Goal: Task Accomplishment & Management: Use online tool/utility

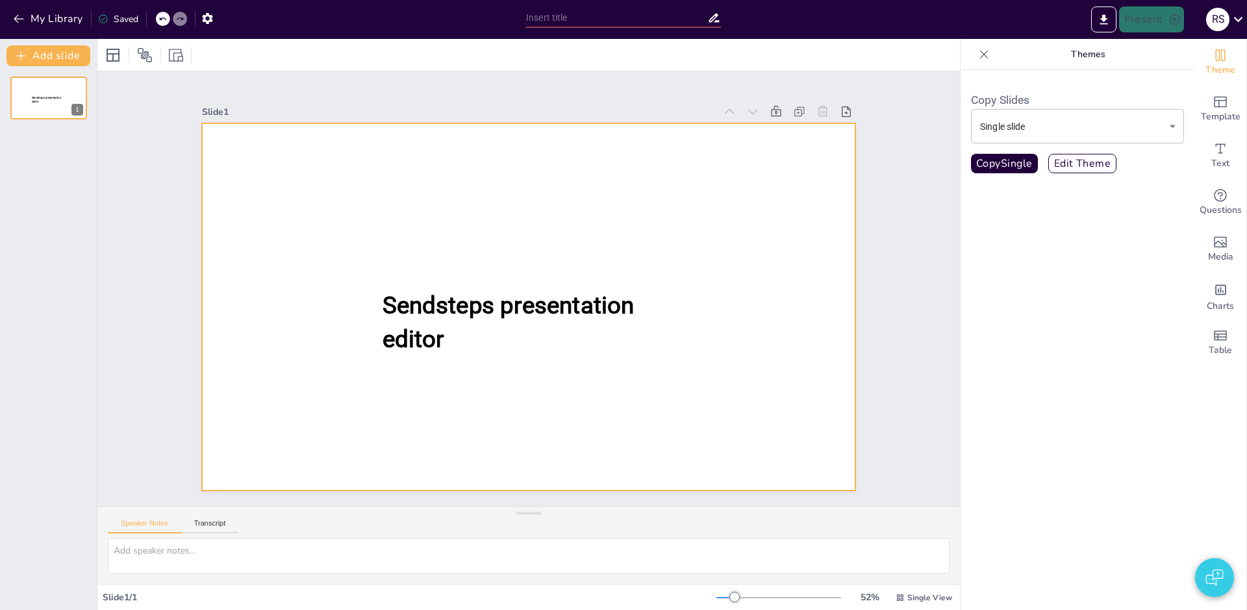
type input "New Sendsteps"
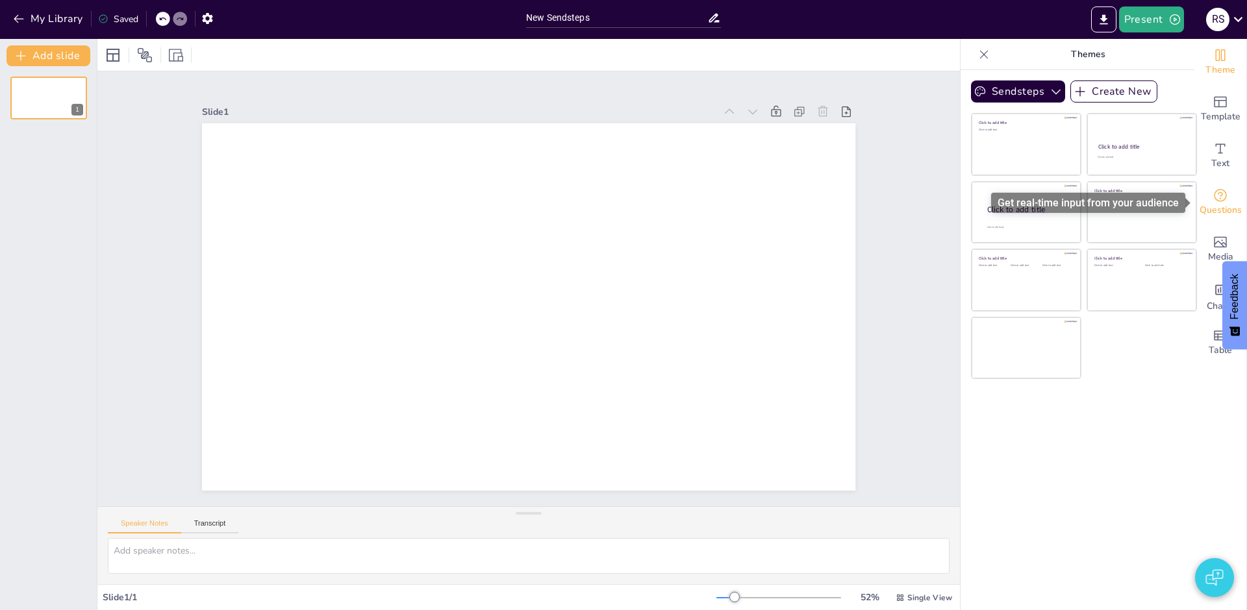
click at [1227, 208] on span "Questions" at bounding box center [1220, 210] width 42 height 14
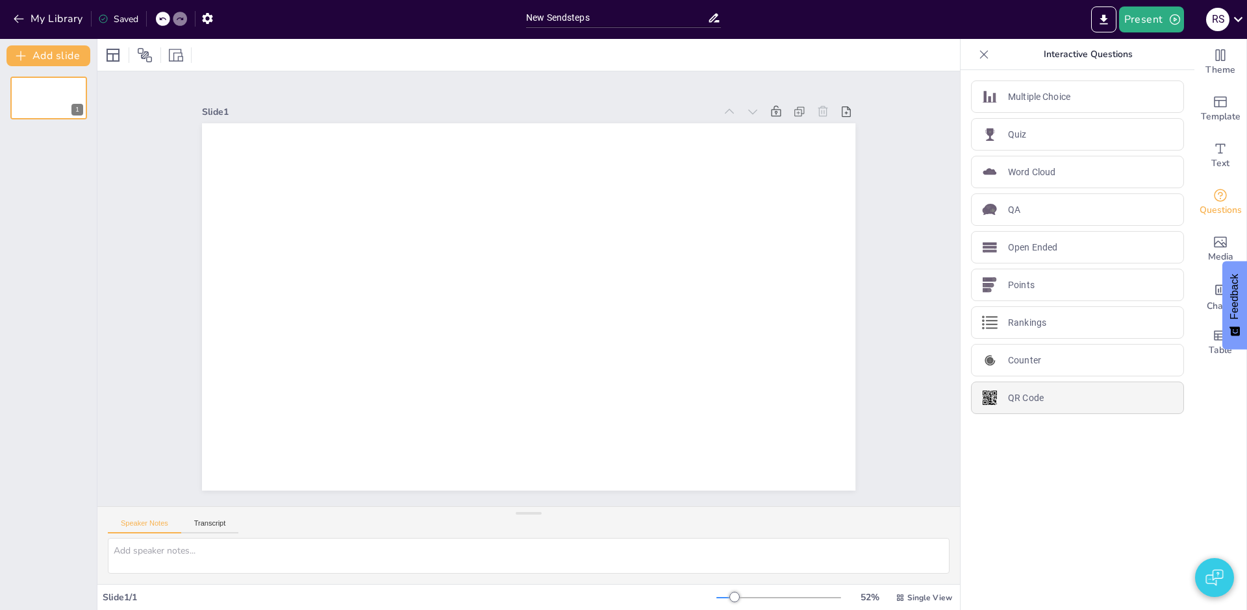
click at [1052, 399] on div "QR Code" at bounding box center [1077, 398] width 213 height 32
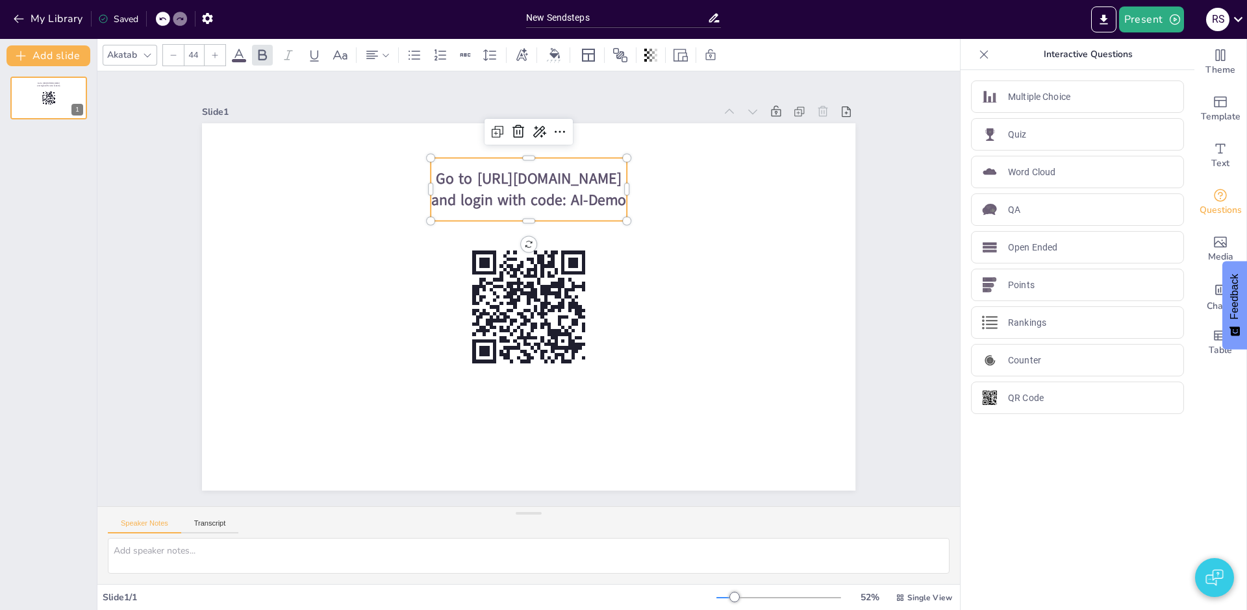
drag, startPoint x: 22, startPoint y: 203, endPoint x: 29, endPoint y: 202, distance: 6.5
click at [22, 203] on div "Go to https://sendsteps.me and login with code: AI-Demo 1" at bounding box center [48, 338] width 97 height 544
click at [61, 59] on button "Add slide" at bounding box center [48, 55] width 84 height 21
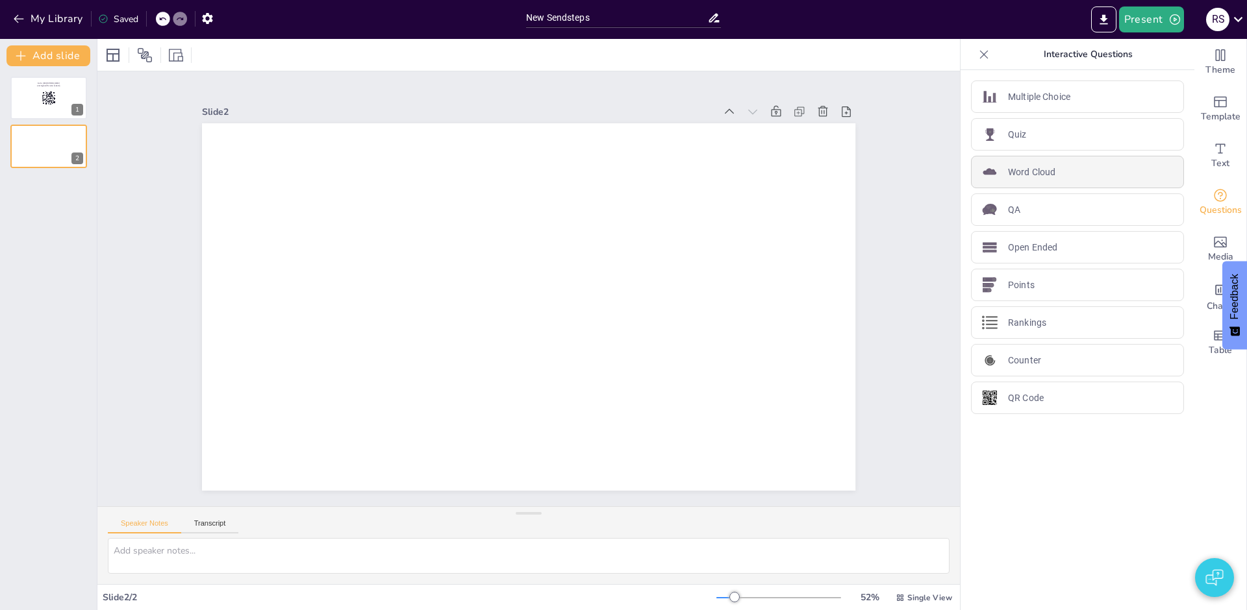
click at [1053, 172] on p "Word Cloud" at bounding box center [1031, 173] width 47 height 14
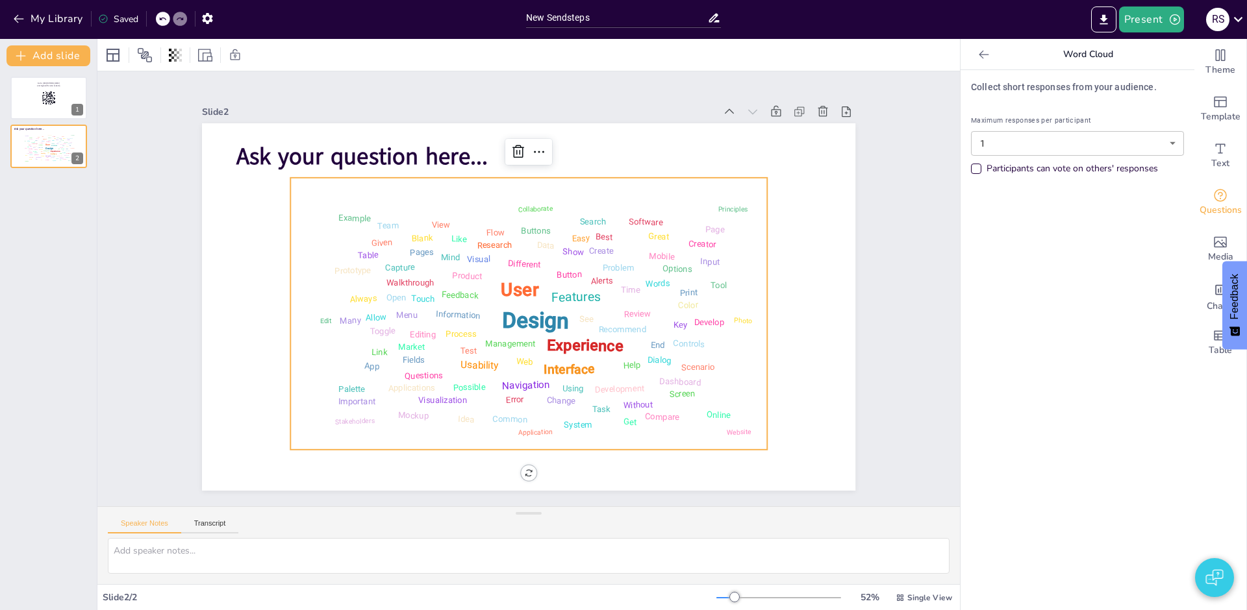
click at [47, 184] on div "Go to https://sendsteps.me and login with code: AI-Demo 1 Ask your question her…" at bounding box center [48, 338] width 97 height 544
click at [51, 58] on button "Add slide" at bounding box center [48, 55] width 84 height 21
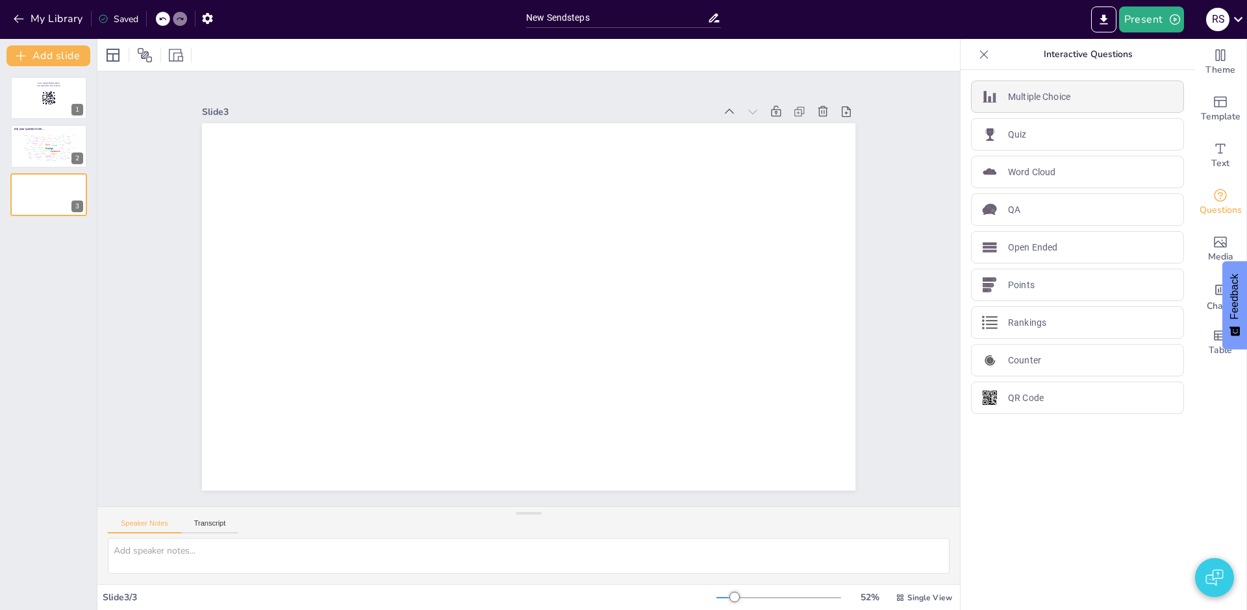
click at [1030, 101] on p "Multiple Choice" at bounding box center [1039, 97] width 62 height 14
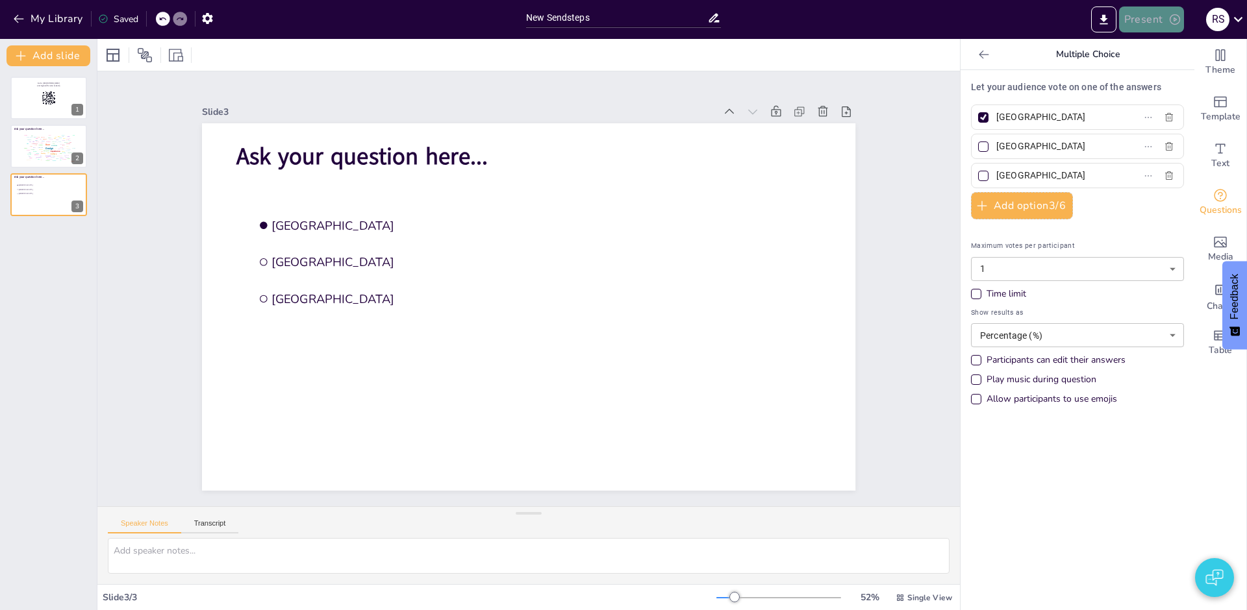
click at [1147, 23] on button "Present" at bounding box center [1151, 19] width 65 height 26
click at [1150, 82] on li "Play presentation" at bounding box center [1171, 79] width 103 height 21
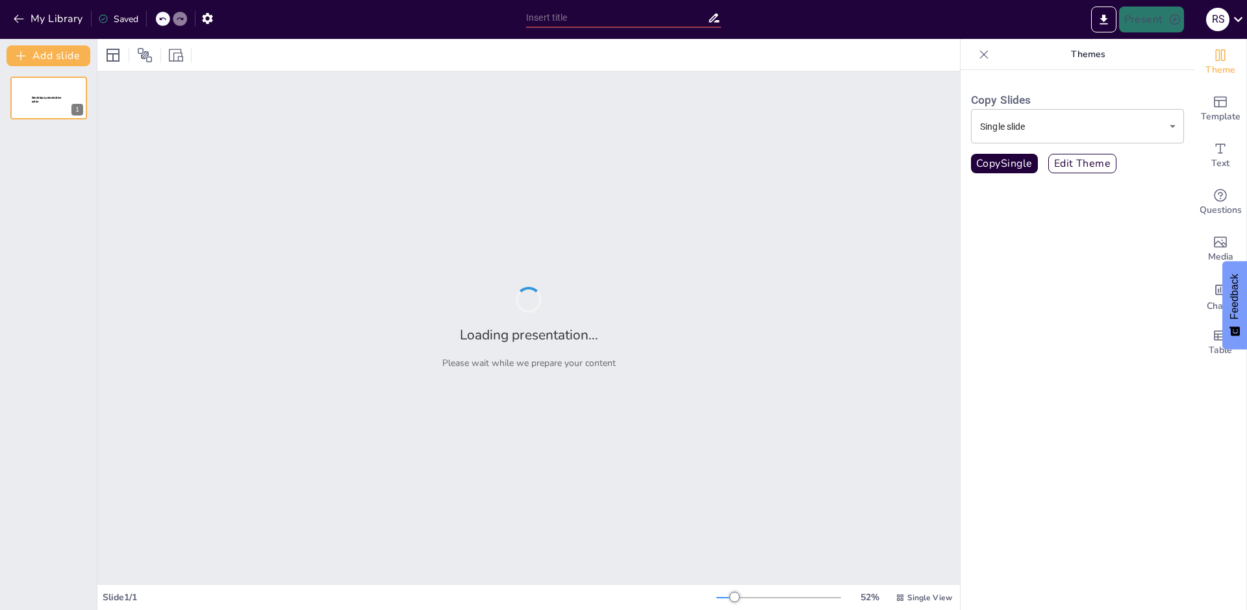
type input "New Sendsteps"
